Goal: Navigation & Orientation: Find specific page/section

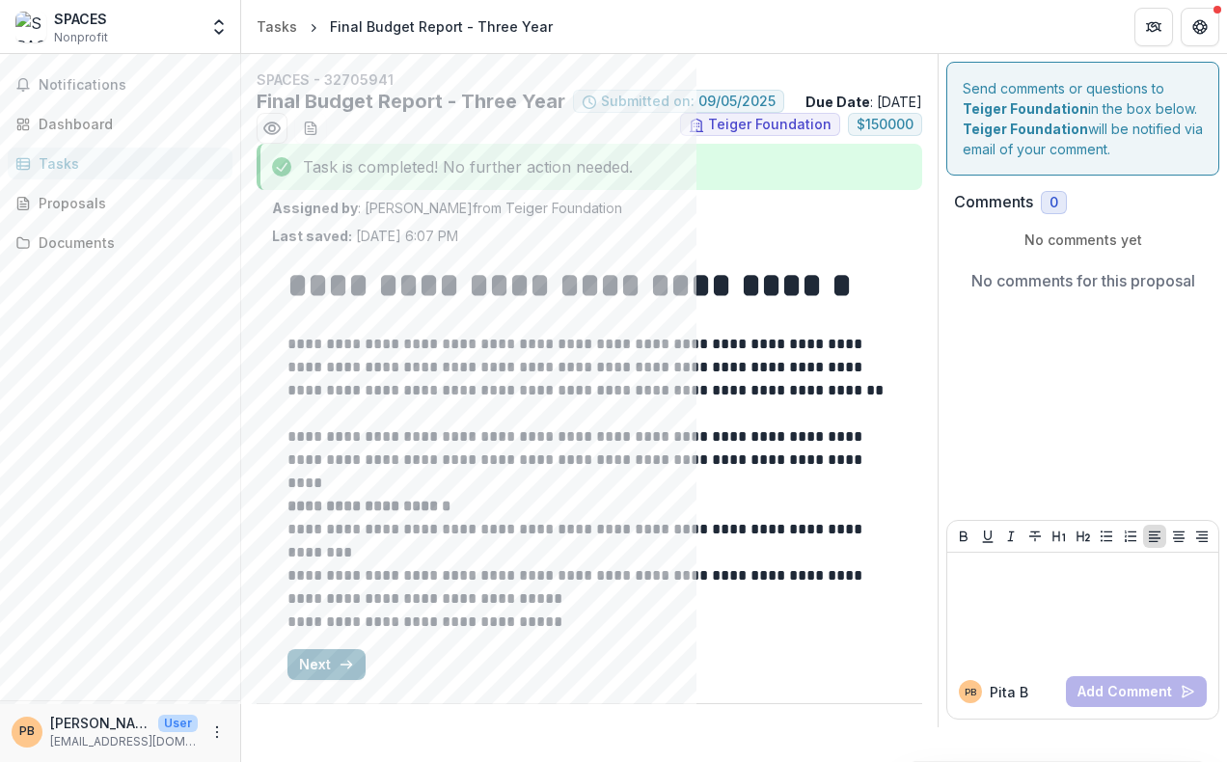
click at [321, 680] on button "Next" at bounding box center [326, 664] width 78 height 31
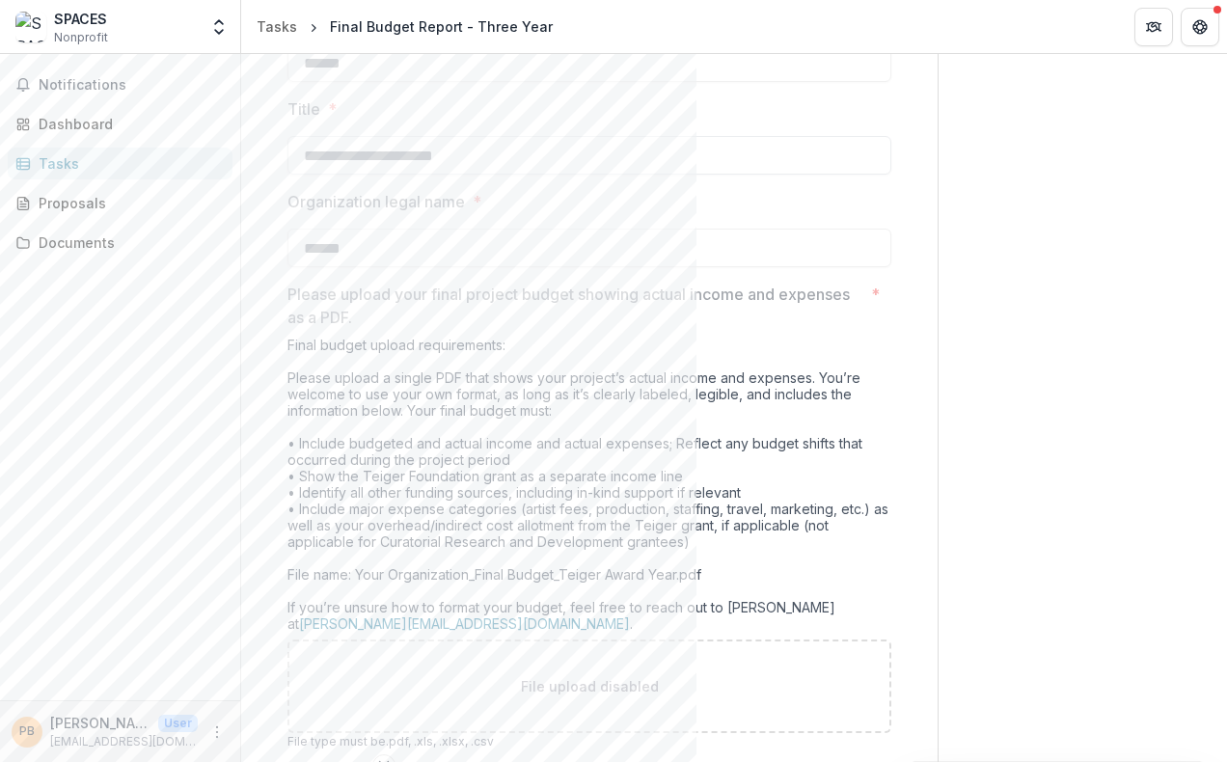
scroll to position [694, 0]
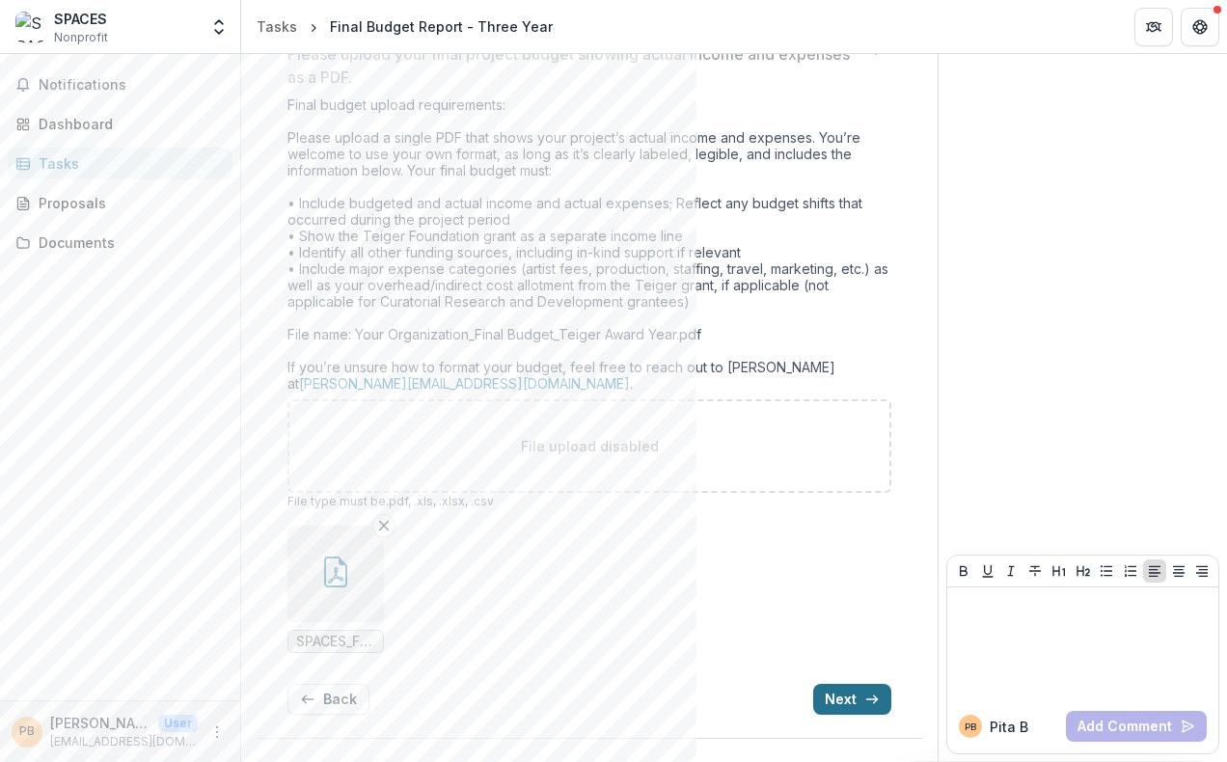
click at [857, 698] on button "Next" at bounding box center [852, 699] width 78 height 31
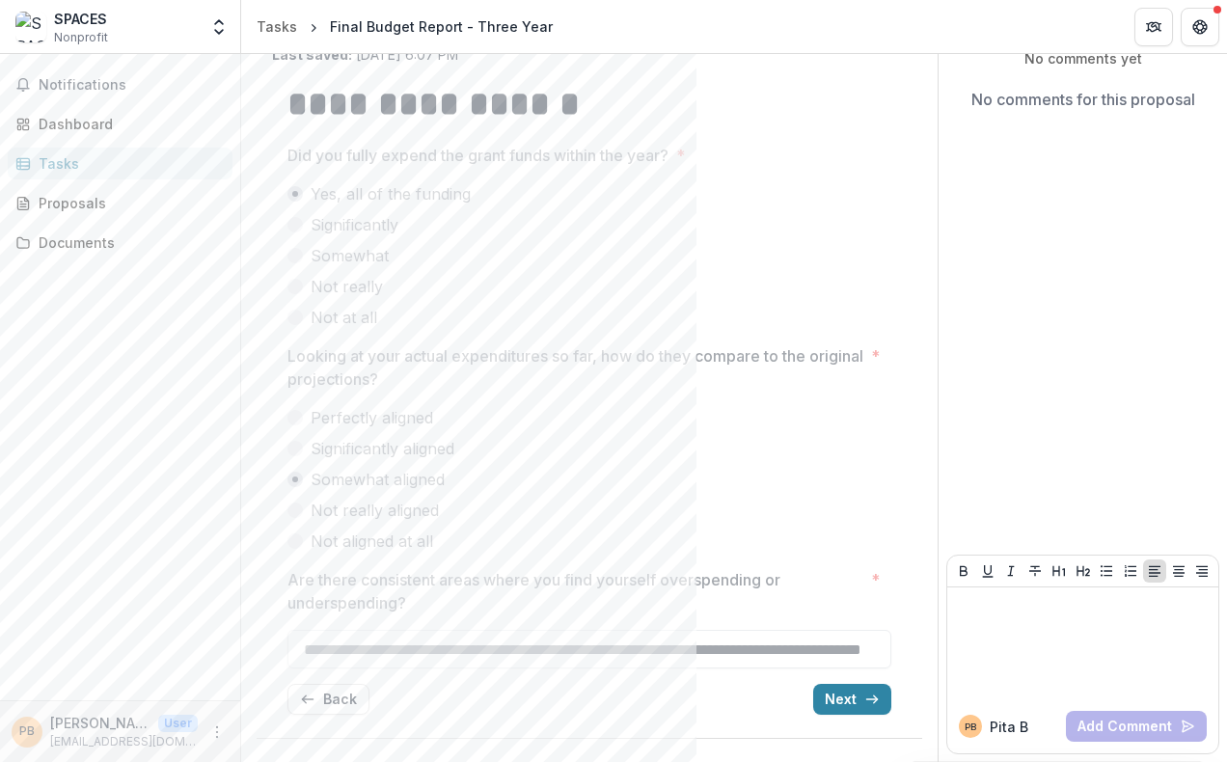
scroll to position [0, 0]
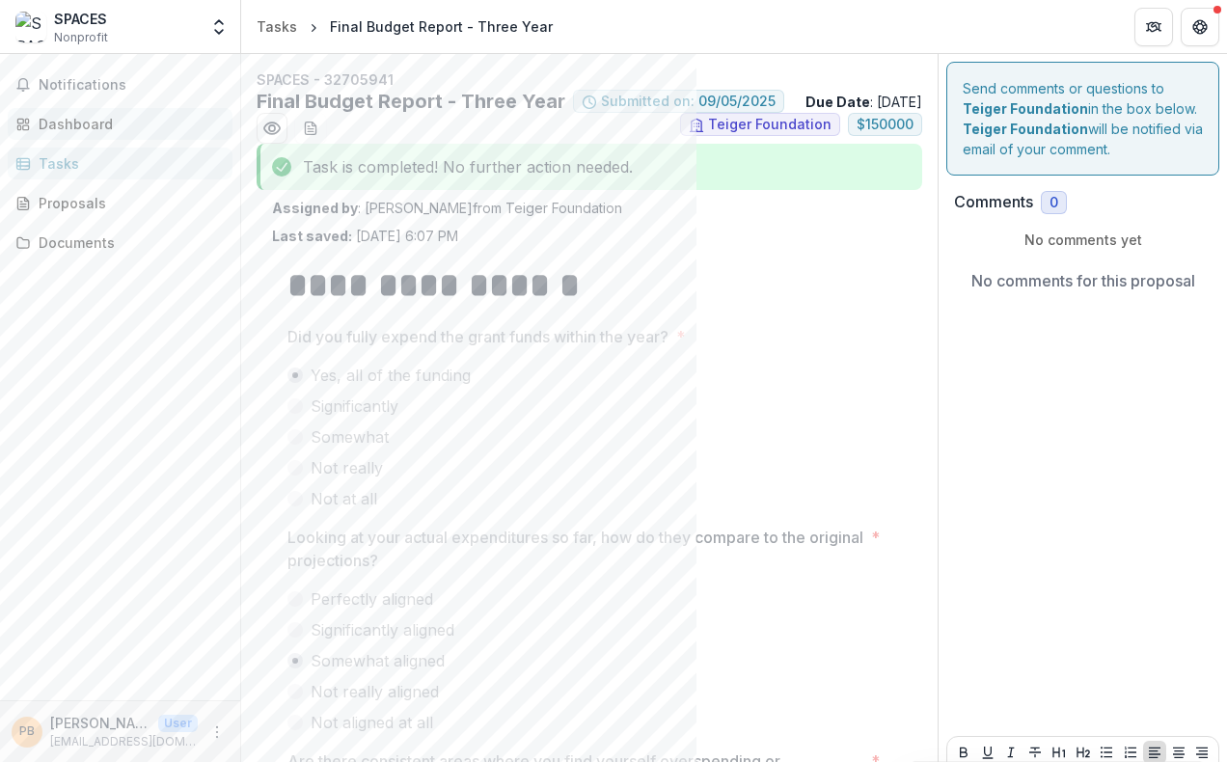
click at [56, 125] on div "Dashboard" at bounding box center [128, 124] width 178 height 20
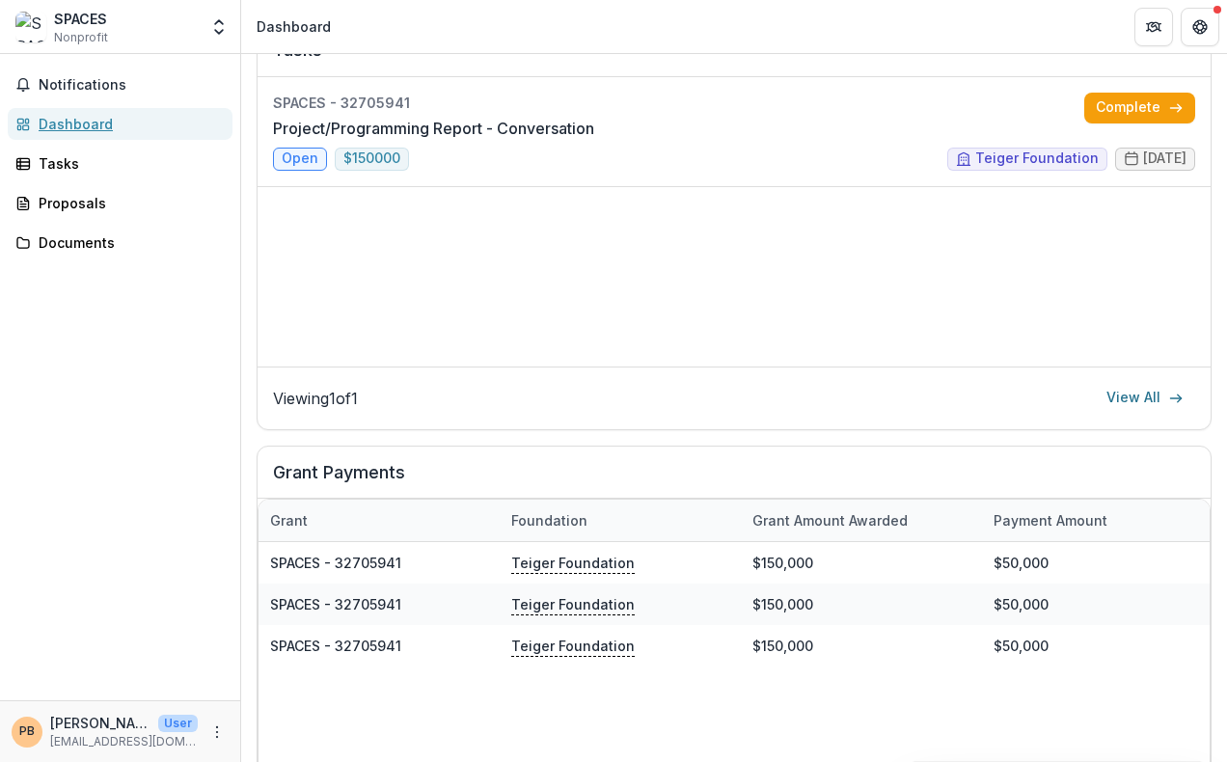
scroll to position [393, 0]
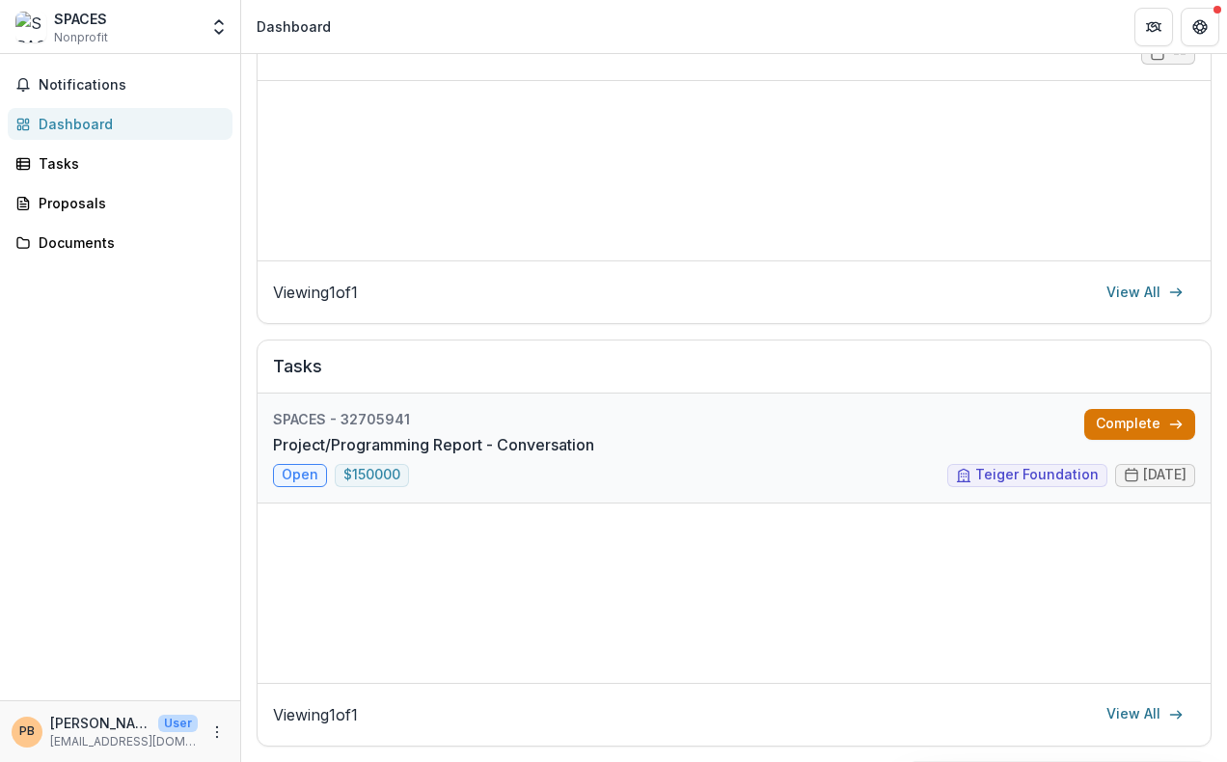
click at [1129, 433] on link "Complete" at bounding box center [1139, 424] width 111 height 31
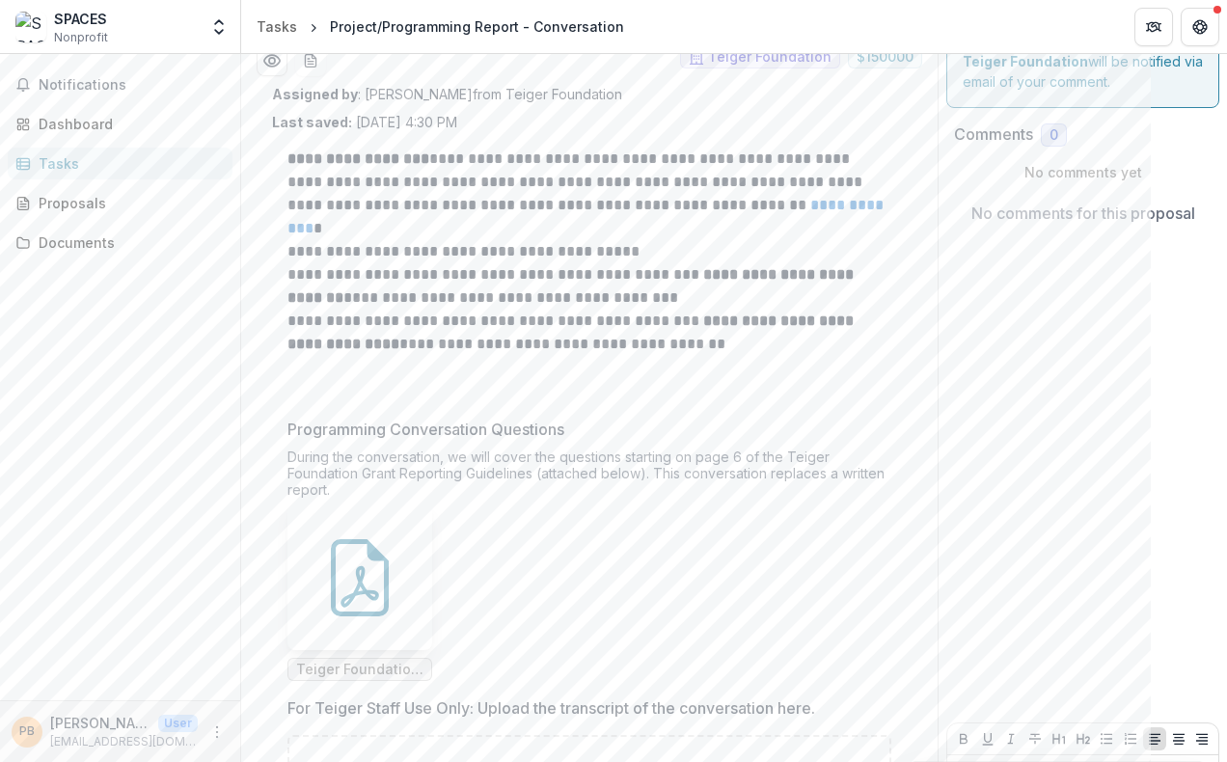
scroll to position [54, 0]
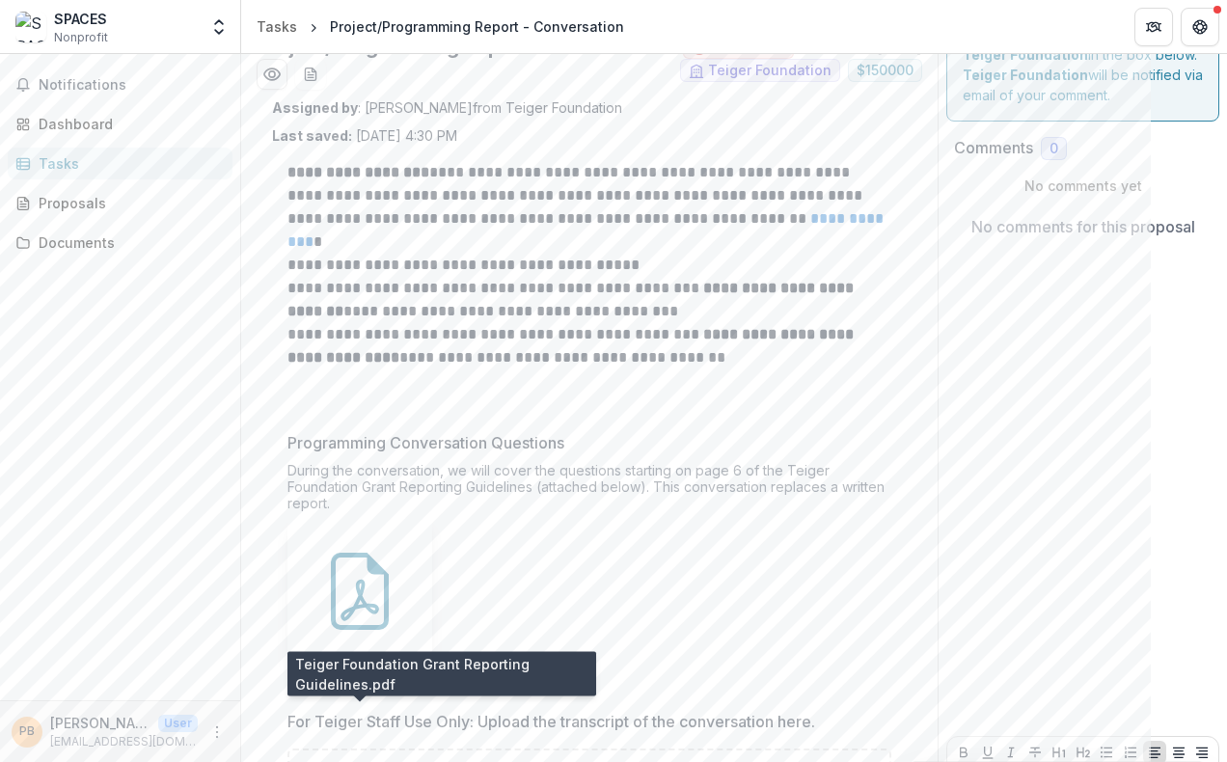
click at [361, 695] on span "Teiger Foundation Grant Reporting Guidelines.pdf" at bounding box center [359, 682] width 145 height 23
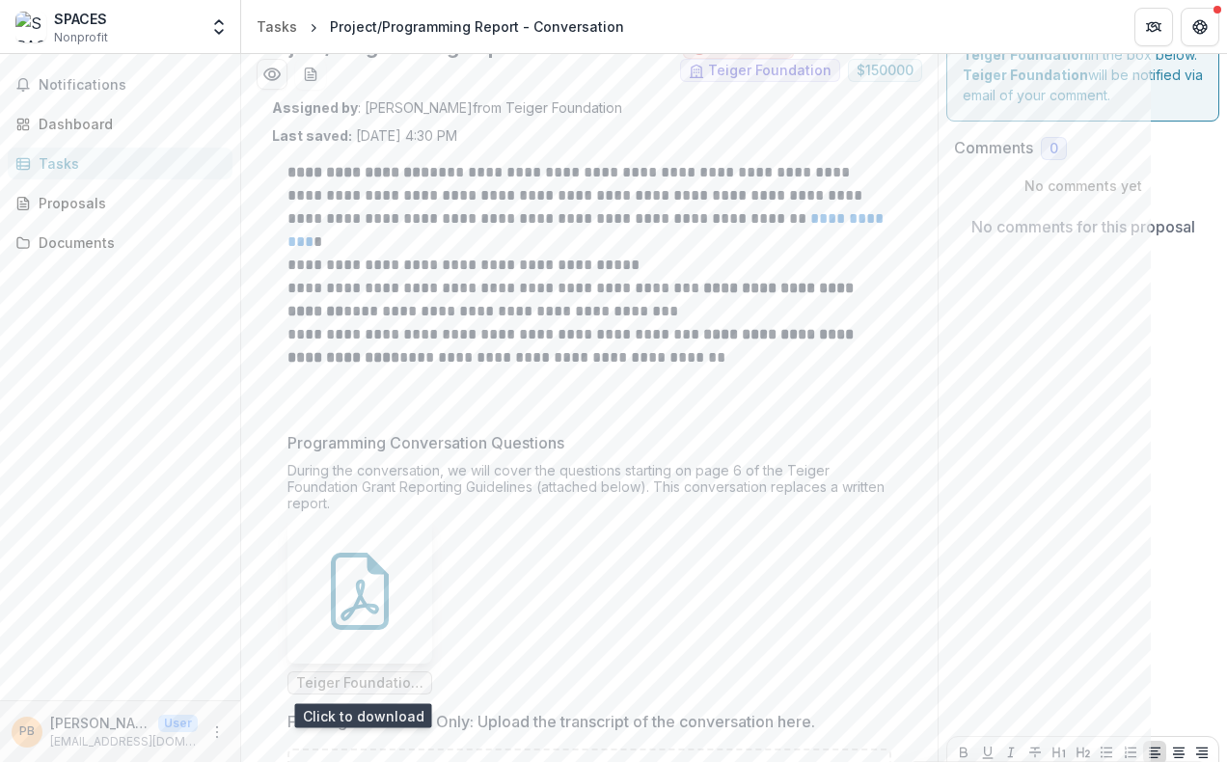
click at [376, 619] on icon at bounding box center [359, 591] width 77 height 77
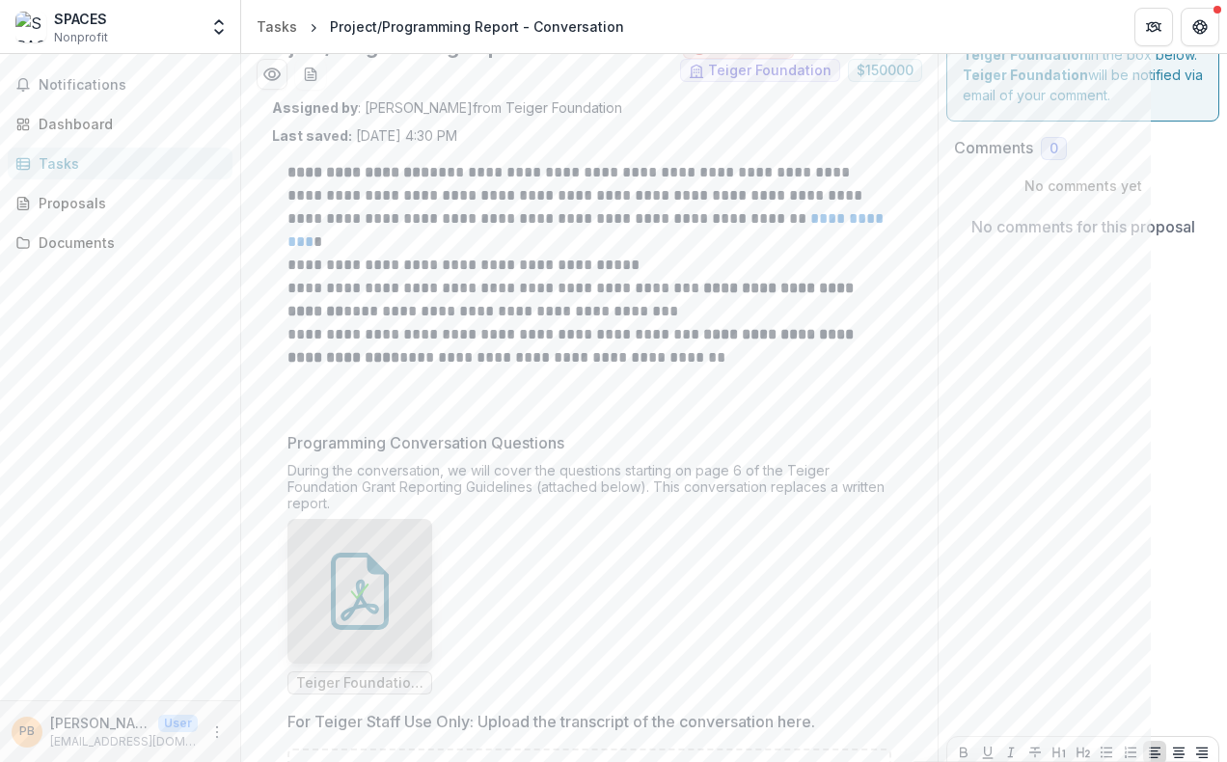
scroll to position [0, 0]
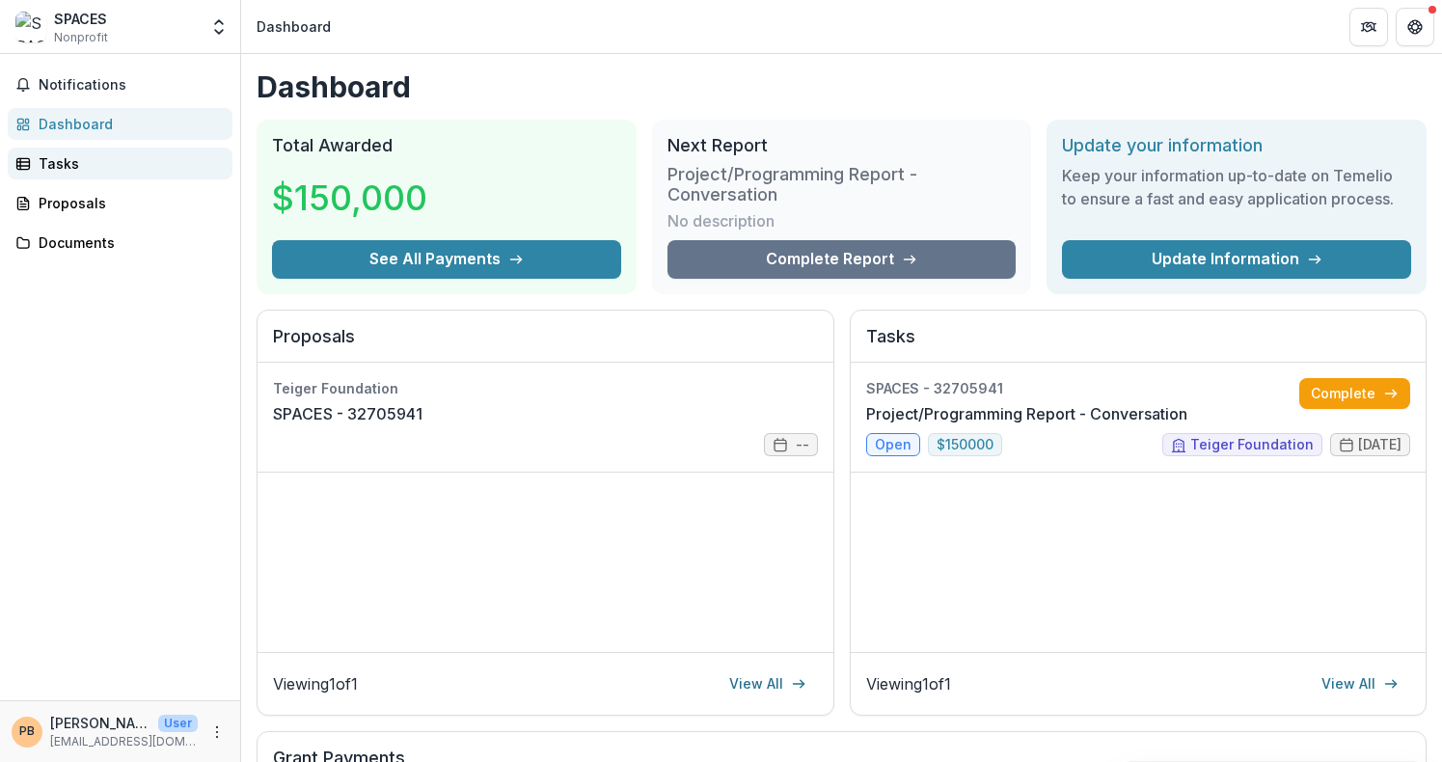
click at [68, 162] on div "Tasks" at bounding box center [128, 163] width 178 height 20
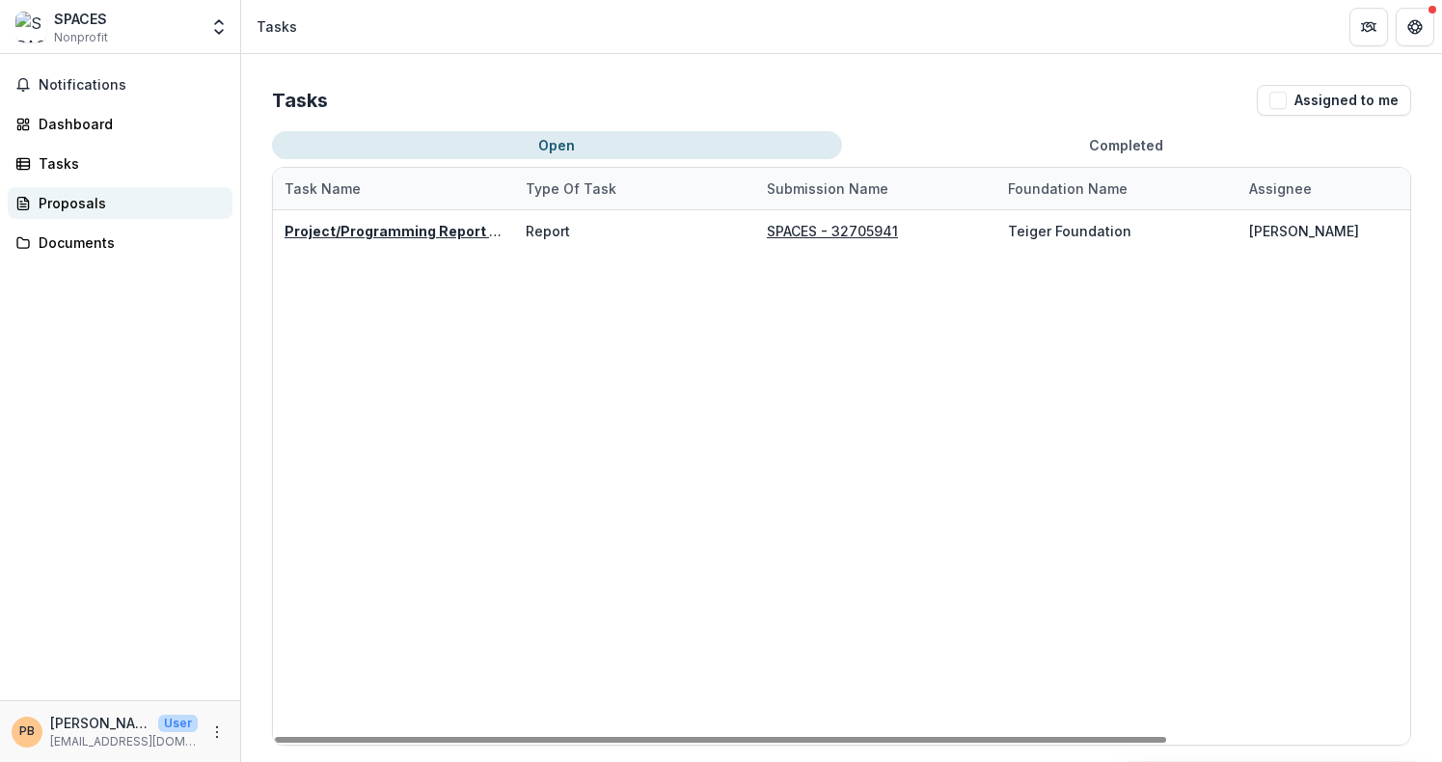
click at [61, 205] on div "Proposals" at bounding box center [128, 203] width 178 height 20
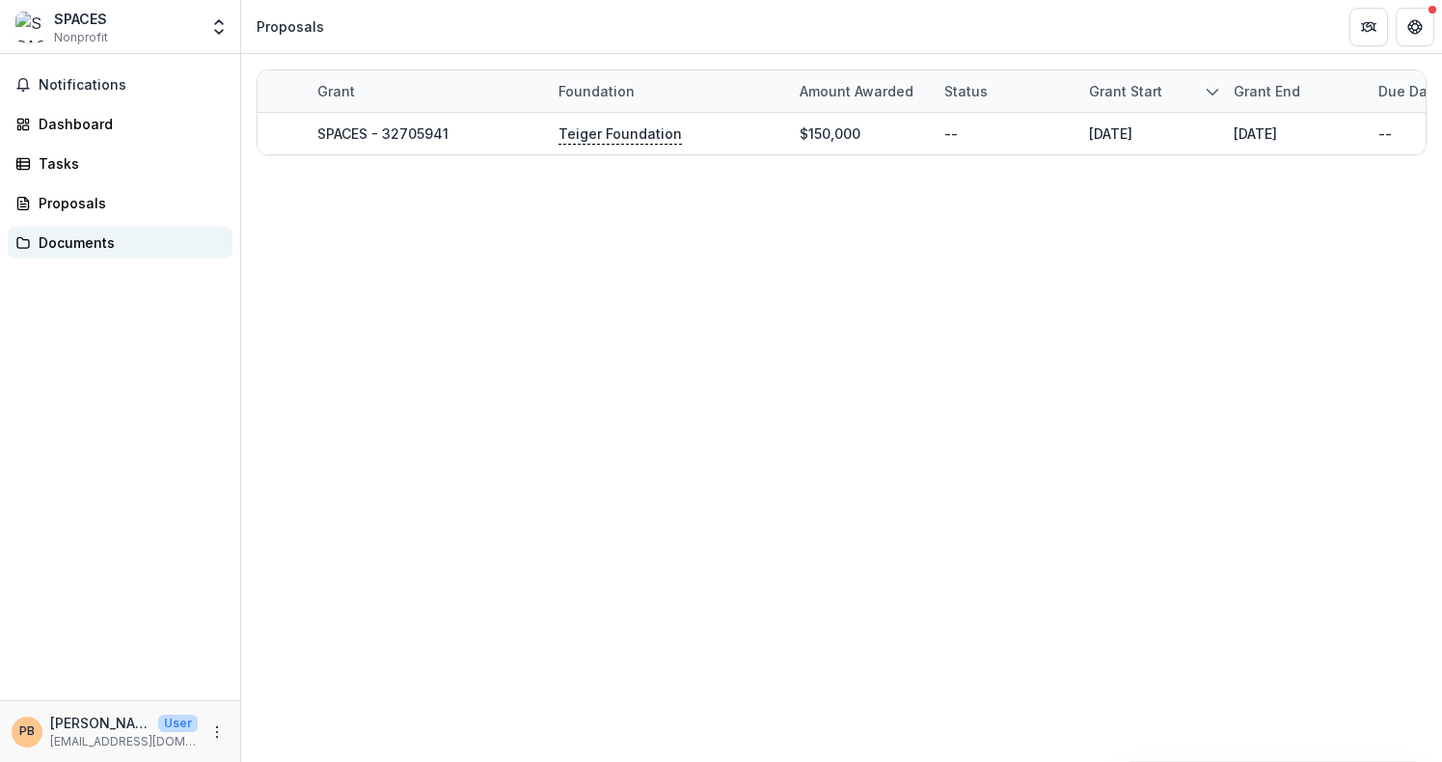
click at [57, 243] on div "Documents" at bounding box center [128, 243] width 178 height 20
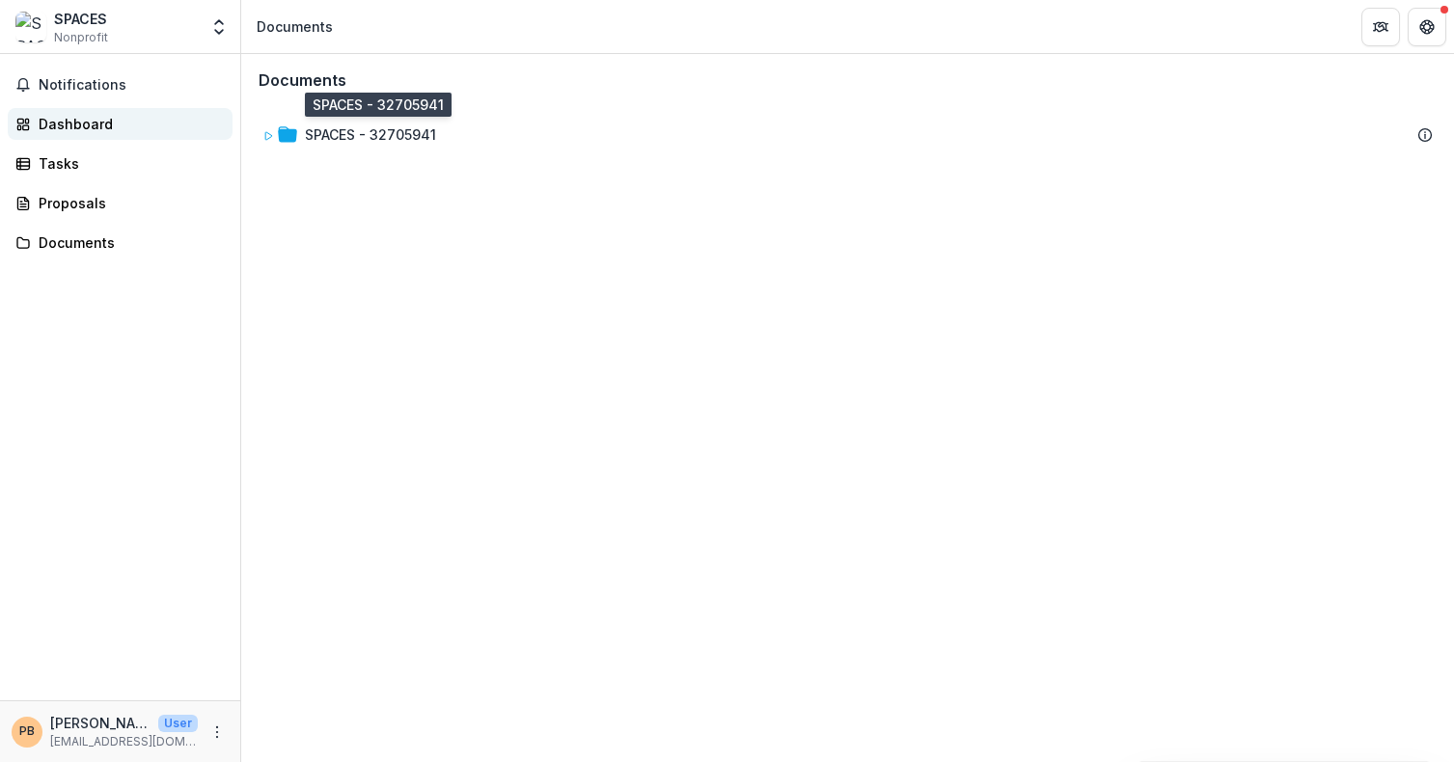
click at [56, 123] on div "Dashboard" at bounding box center [128, 124] width 178 height 20
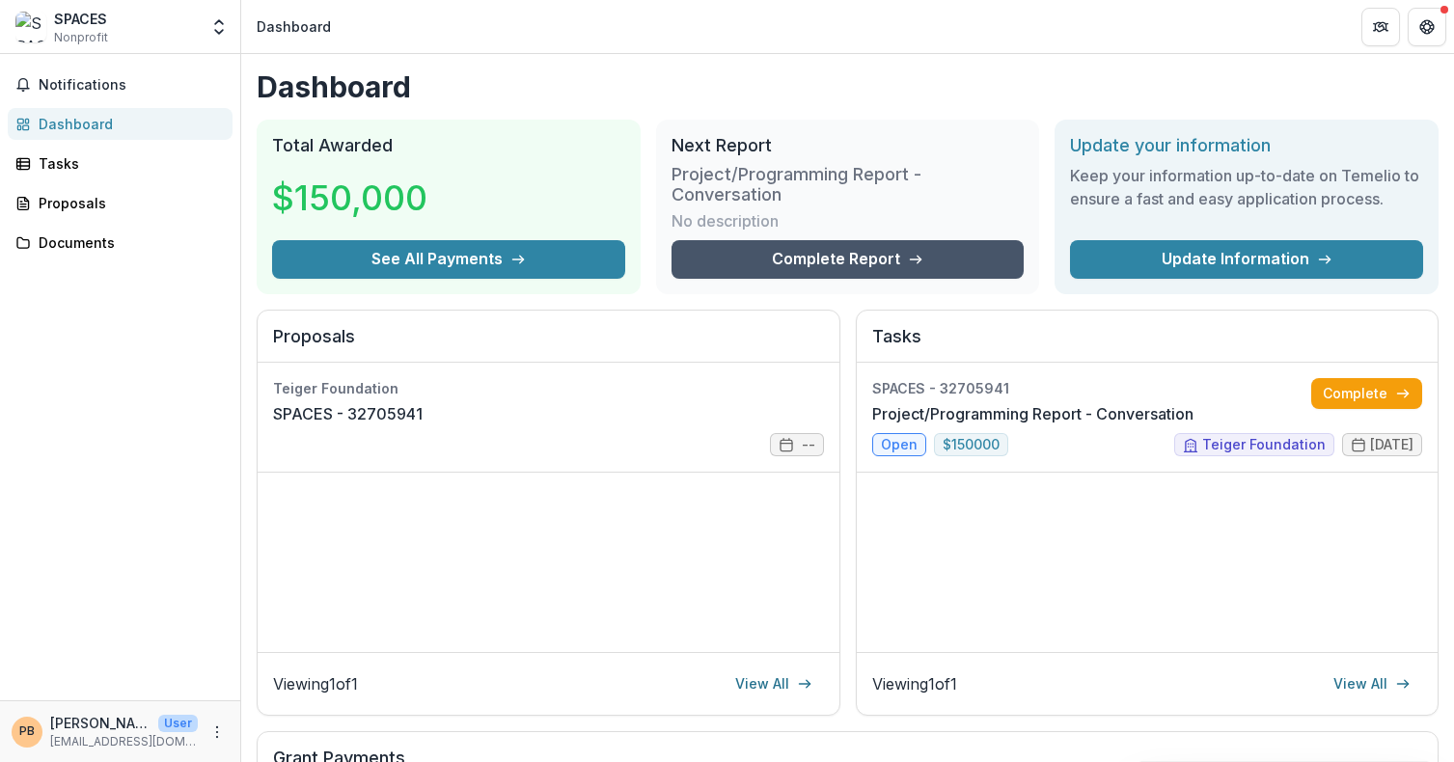
click at [852, 251] on link "Complete Report" at bounding box center [847, 259] width 353 height 39
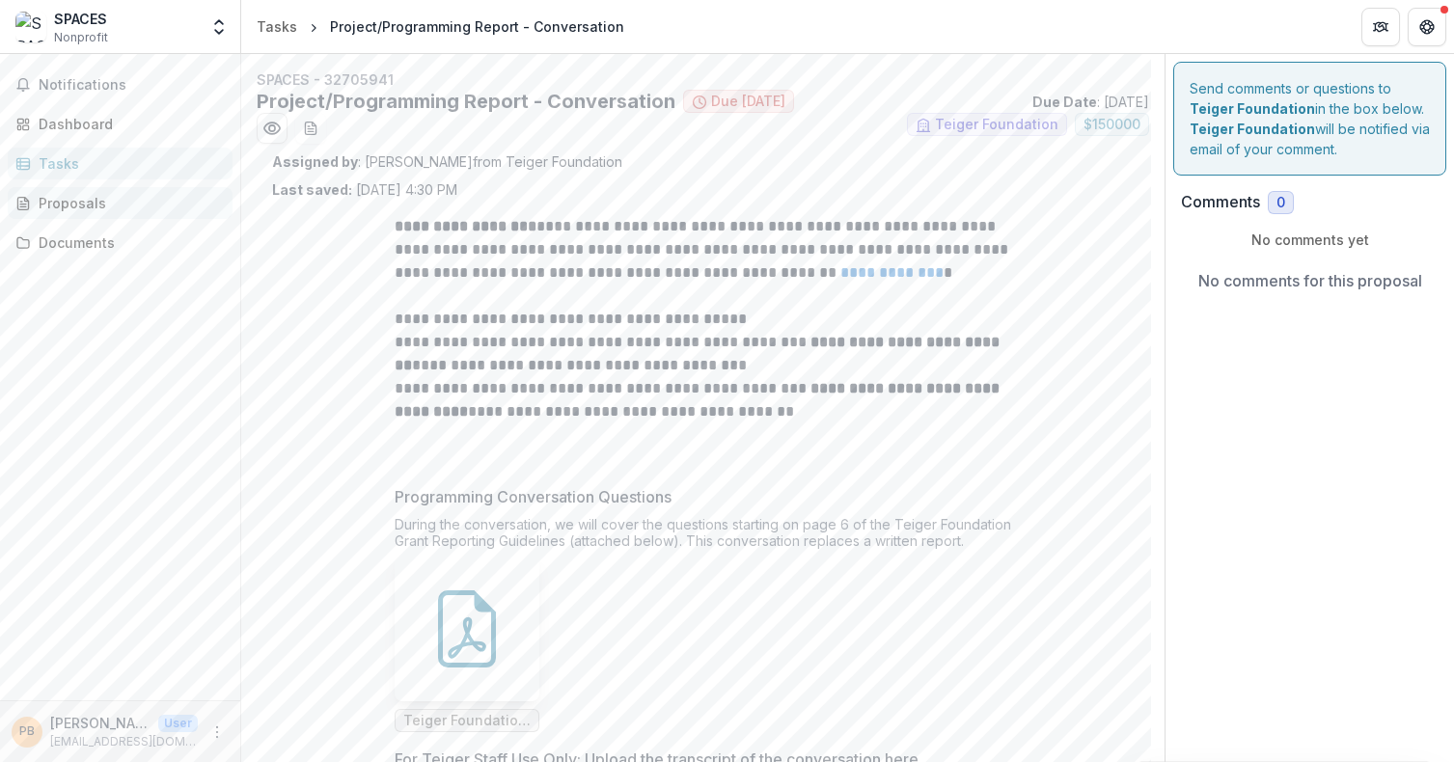
click at [63, 206] on div "Proposals" at bounding box center [128, 203] width 178 height 20
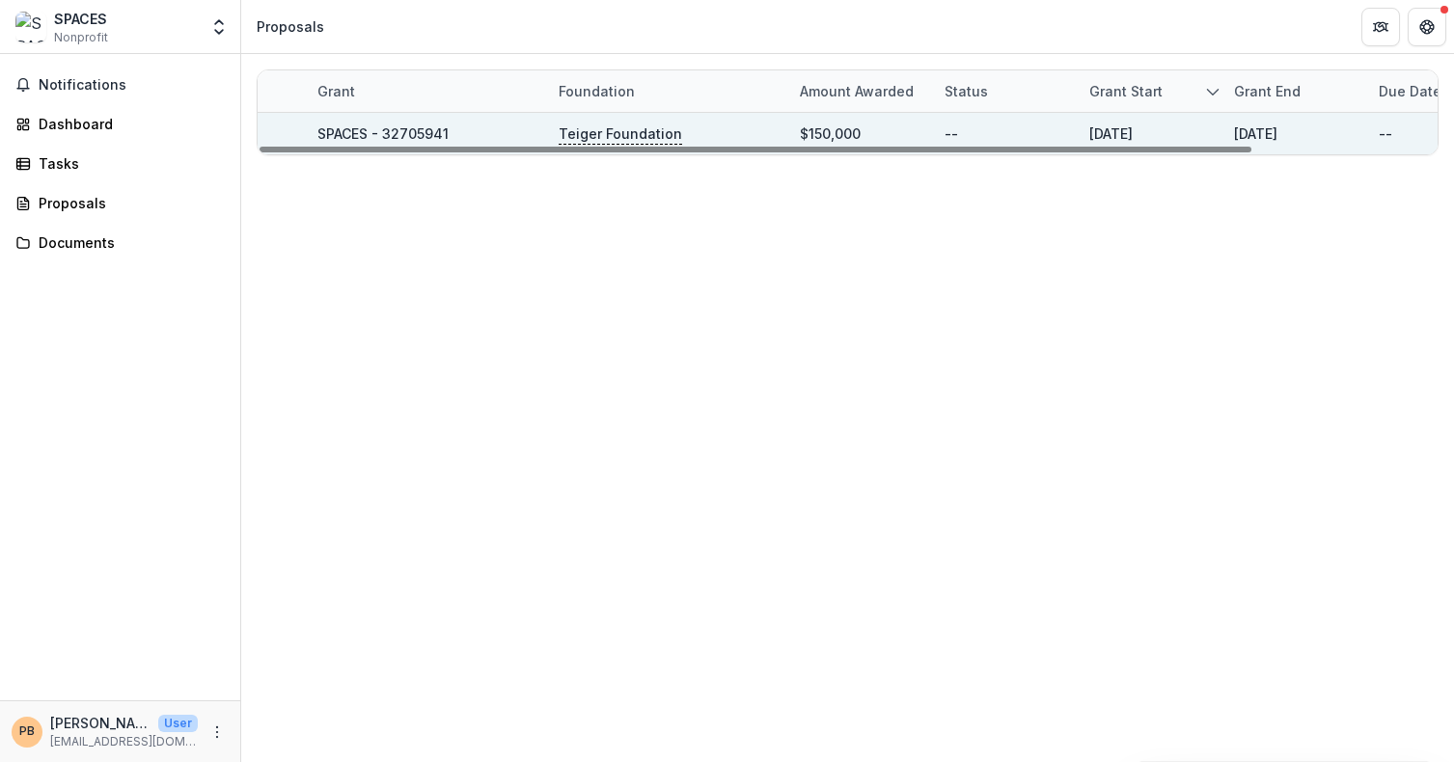
click at [613, 135] on p "Teiger Foundation" at bounding box center [620, 133] width 123 height 21
click at [395, 134] on link "SPACES - 32705941" at bounding box center [382, 133] width 131 height 16
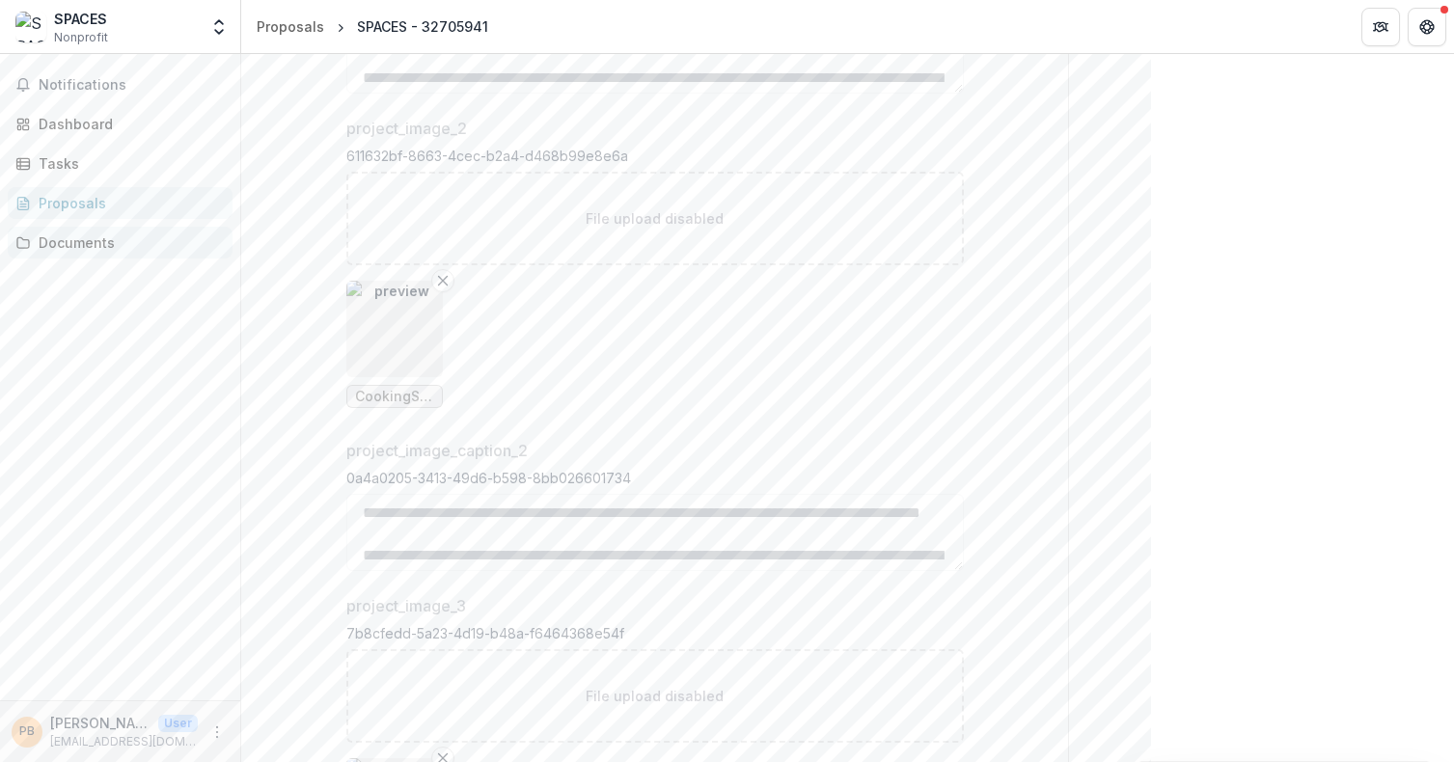
scroll to position [2808, 0]
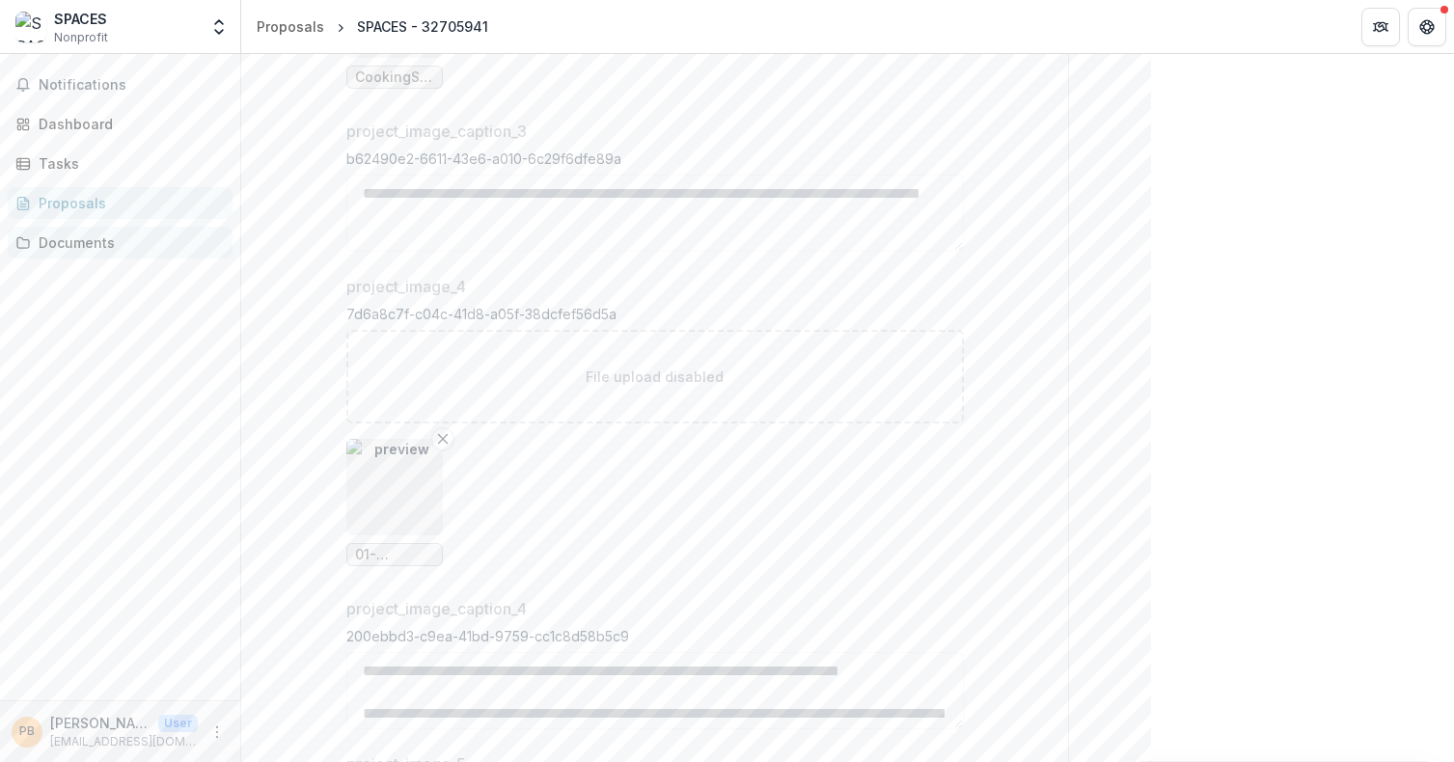
click at [83, 245] on div "Documents" at bounding box center [128, 243] width 178 height 20
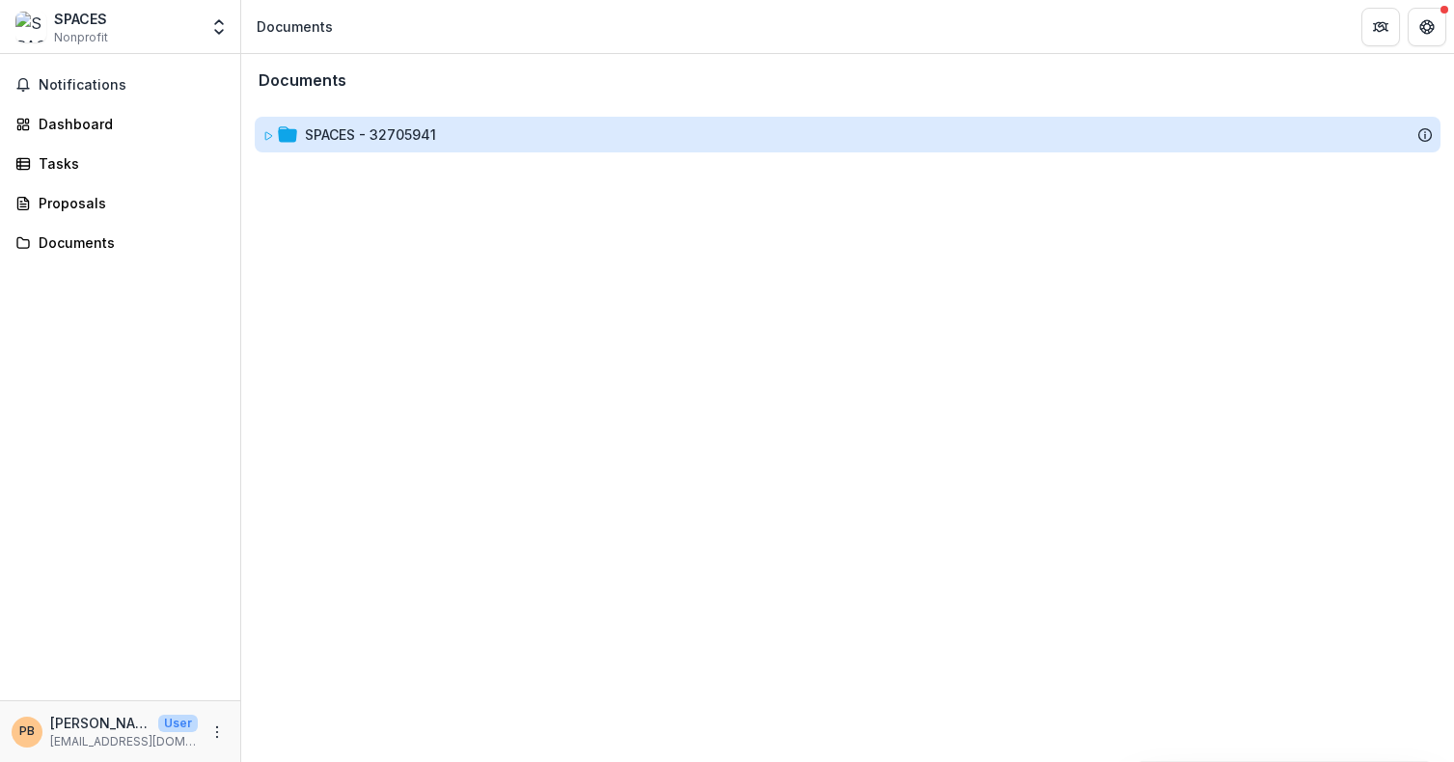
click at [327, 129] on div "SPACES - 32705941" at bounding box center [370, 134] width 131 height 20
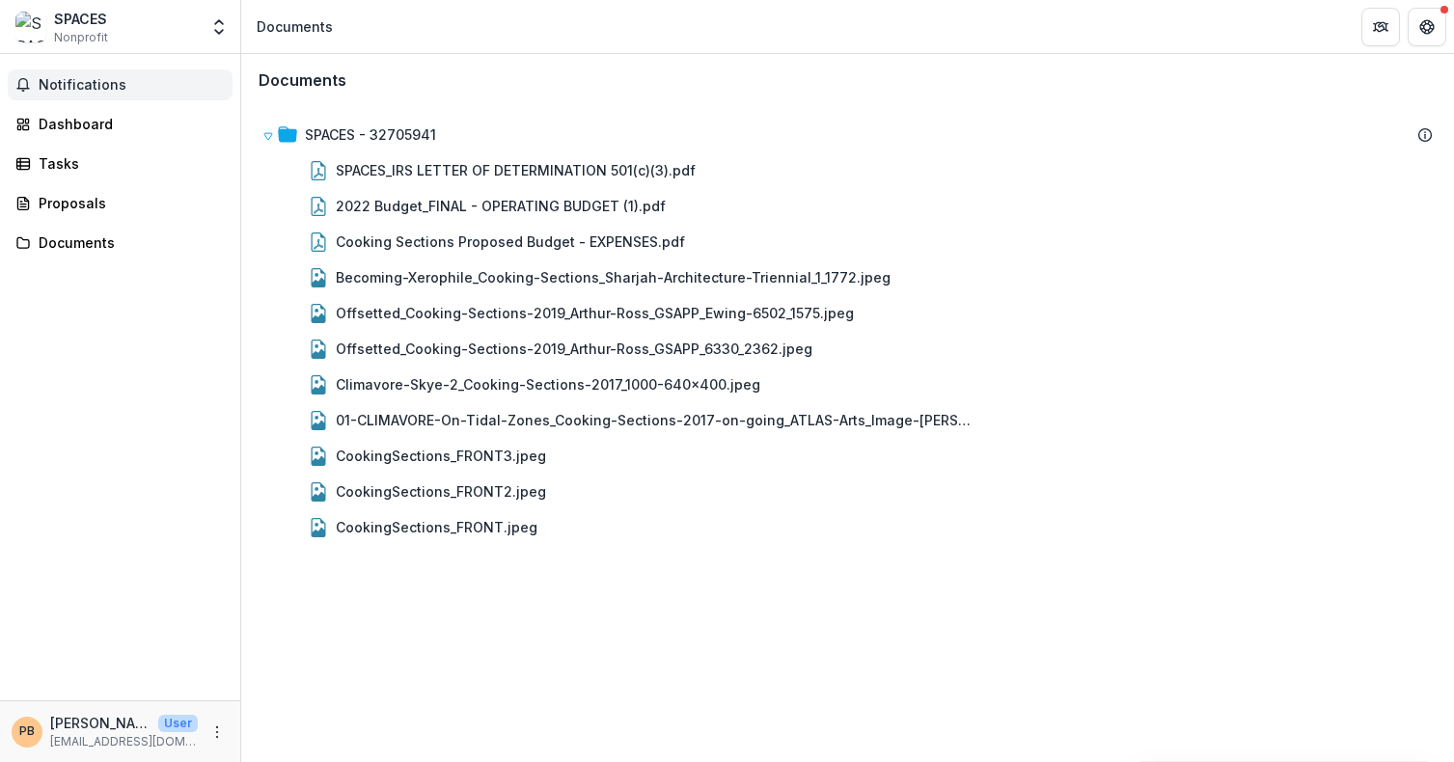
click at [60, 78] on span "Notifications" at bounding box center [132, 85] width 186 height 16
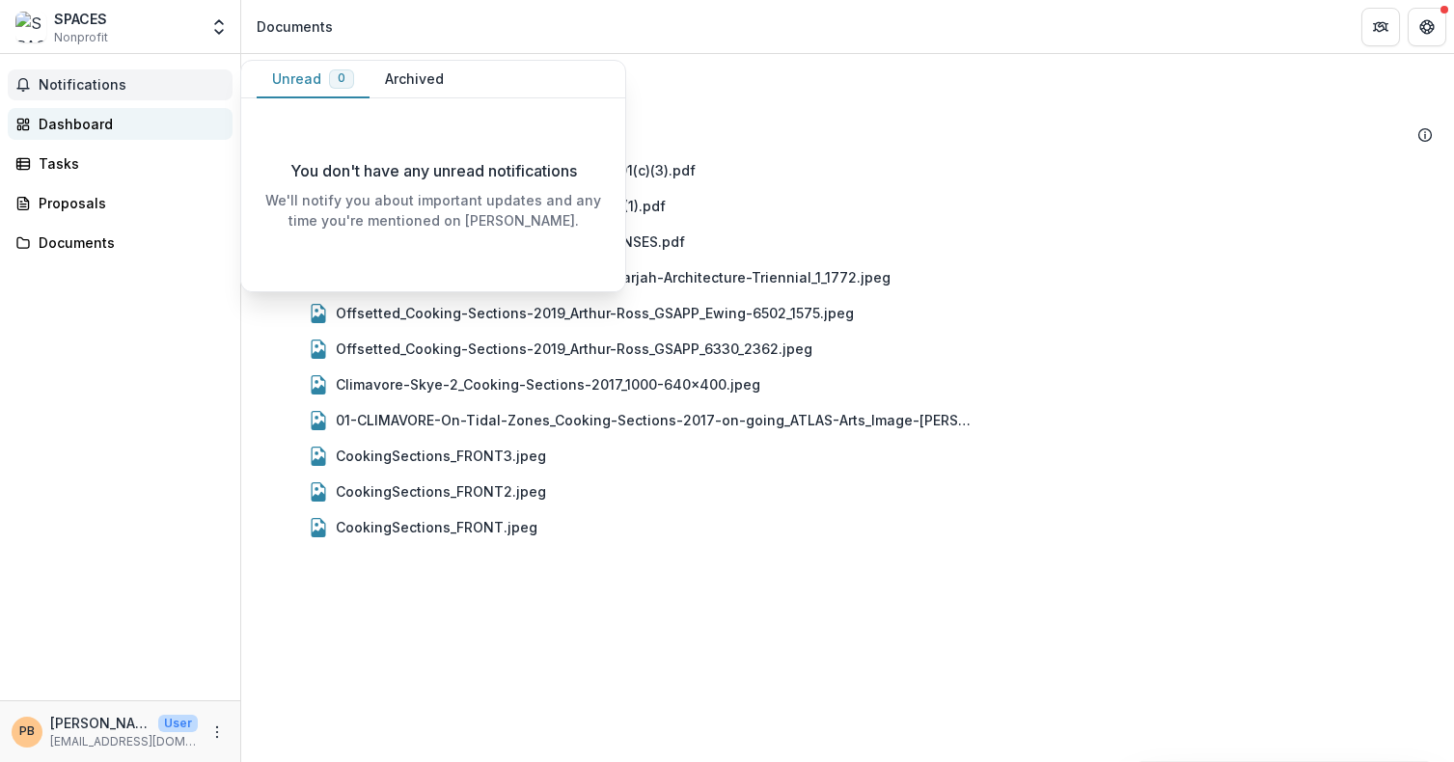
click at [84, 123] on div "Dashboard" at bounding box center [128, 124] width 178 height 20
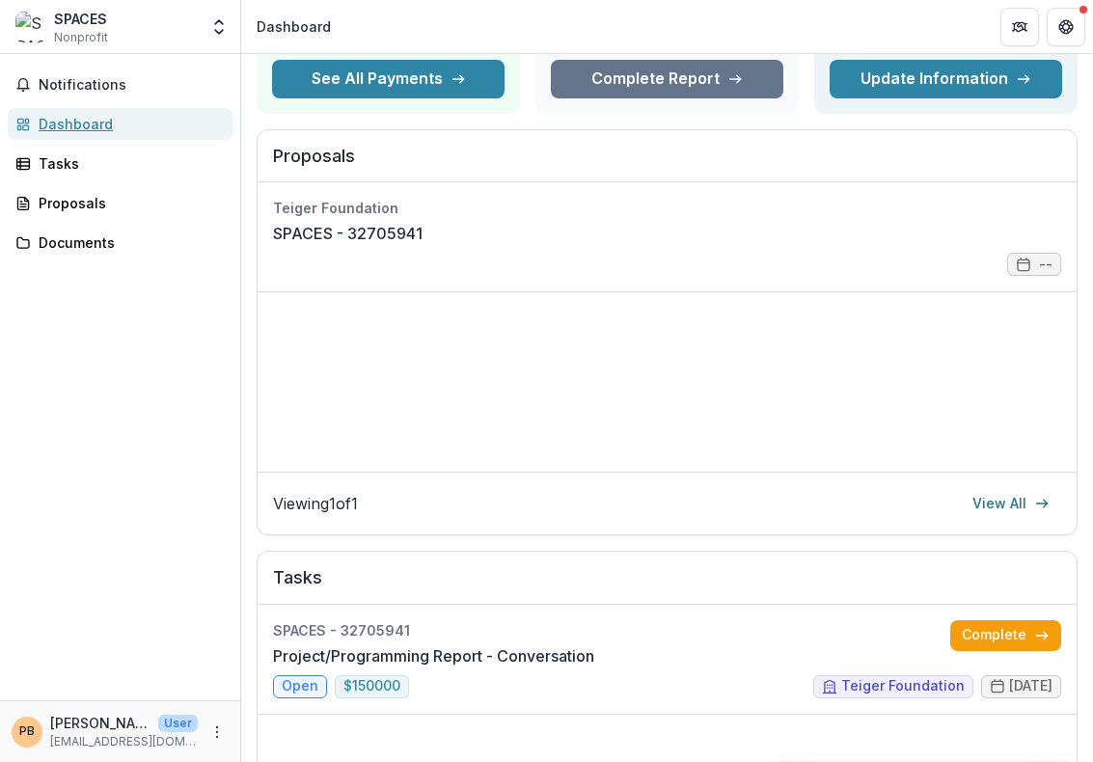
scroll to position [228, 0]
